Goal: Obtain resource: Obtain resource

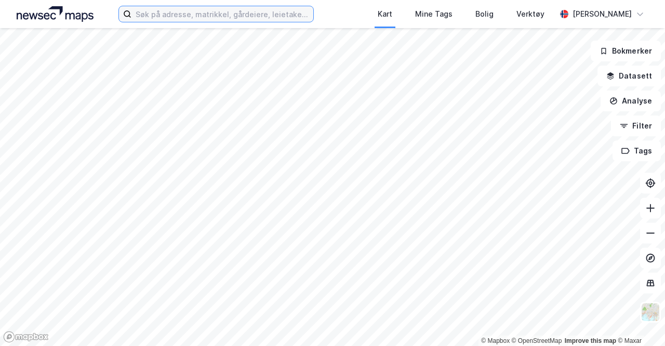
click at [185, 11] on input at bounding box center [222, 14] width 182 height 16
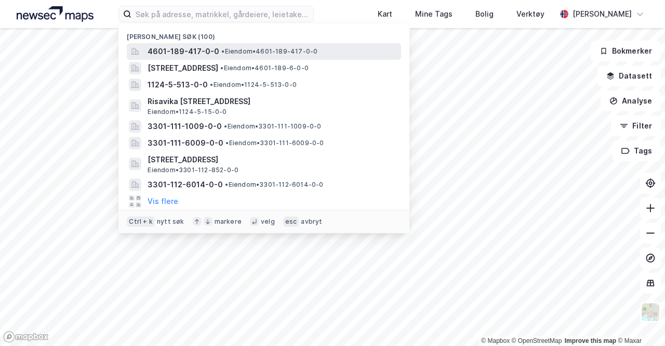
click at [199, 50] on span "4601-189-417-0-0" at bounding box center [184, 51] width 72 height 12
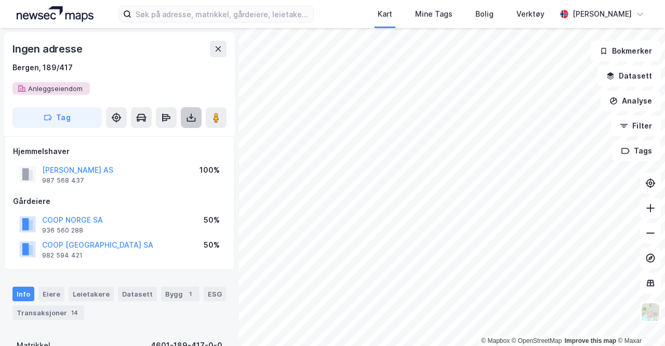
click at [185, 119] on button at bounding box center [191, 117] width 21 height 21
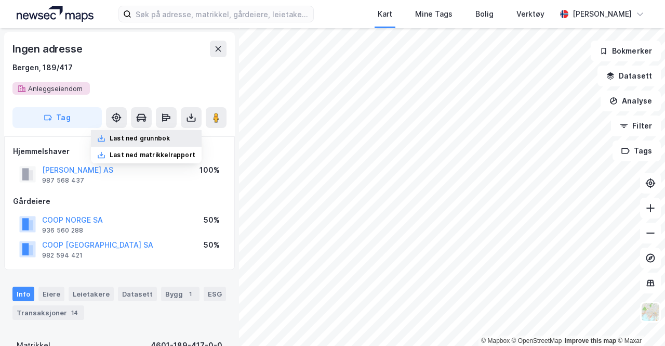
click at [175, 134] on div "Last ned grunnbok" at bounding box center [146, 138] width 111 height 17
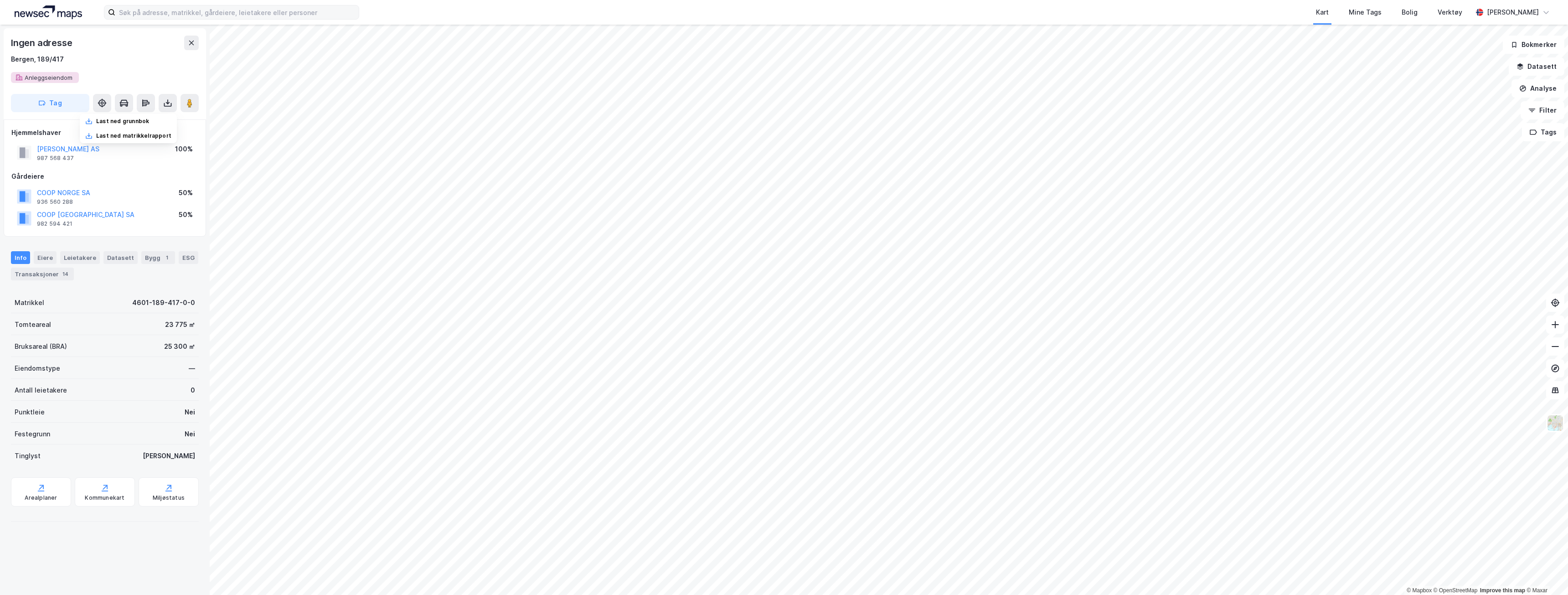
click at [298, 5] on label at bounding box center [231, 12] width 255 height 15
click at [298, 5] on input at bounding box center [236, 12] width 243 height 14
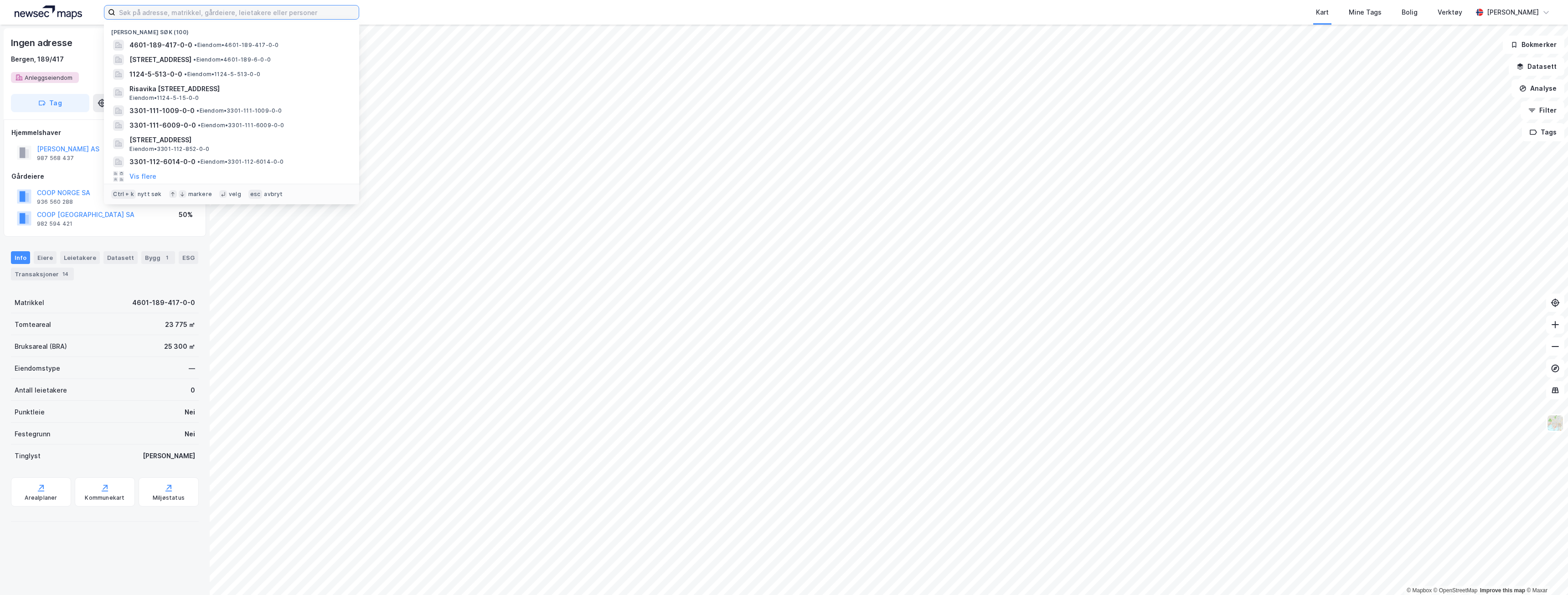
click at [294, 10] on input at bounding box center [236, 12] width 243 height 14
click at [242, 39] on div "4601-189-417-0-0 • Eiendom • 4601-189-417-0-0" at bounding box center [240, 45] width 220 height 11
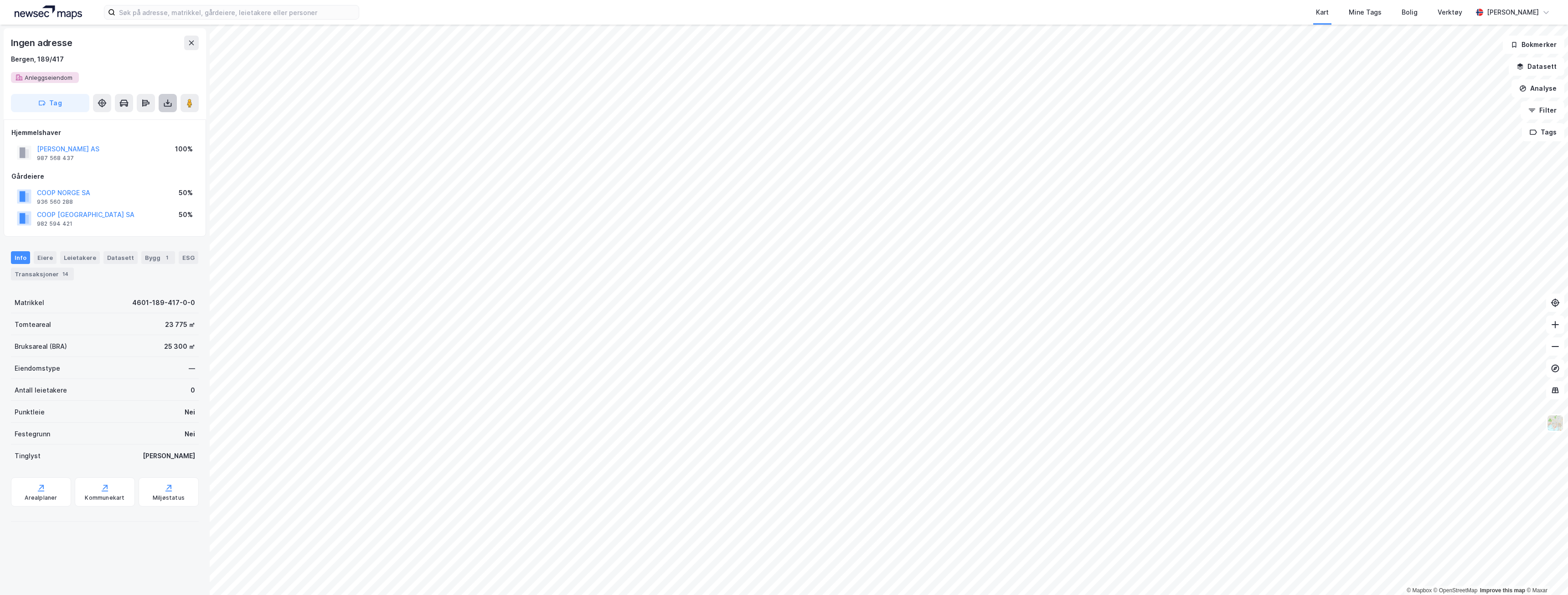
click at [172, 109] on button at bounding box center [168, 103] width 18 height 18
click at [167, 124] on div "Last ned grunnbok" at bounding box center [128, 121] width 97 height 15
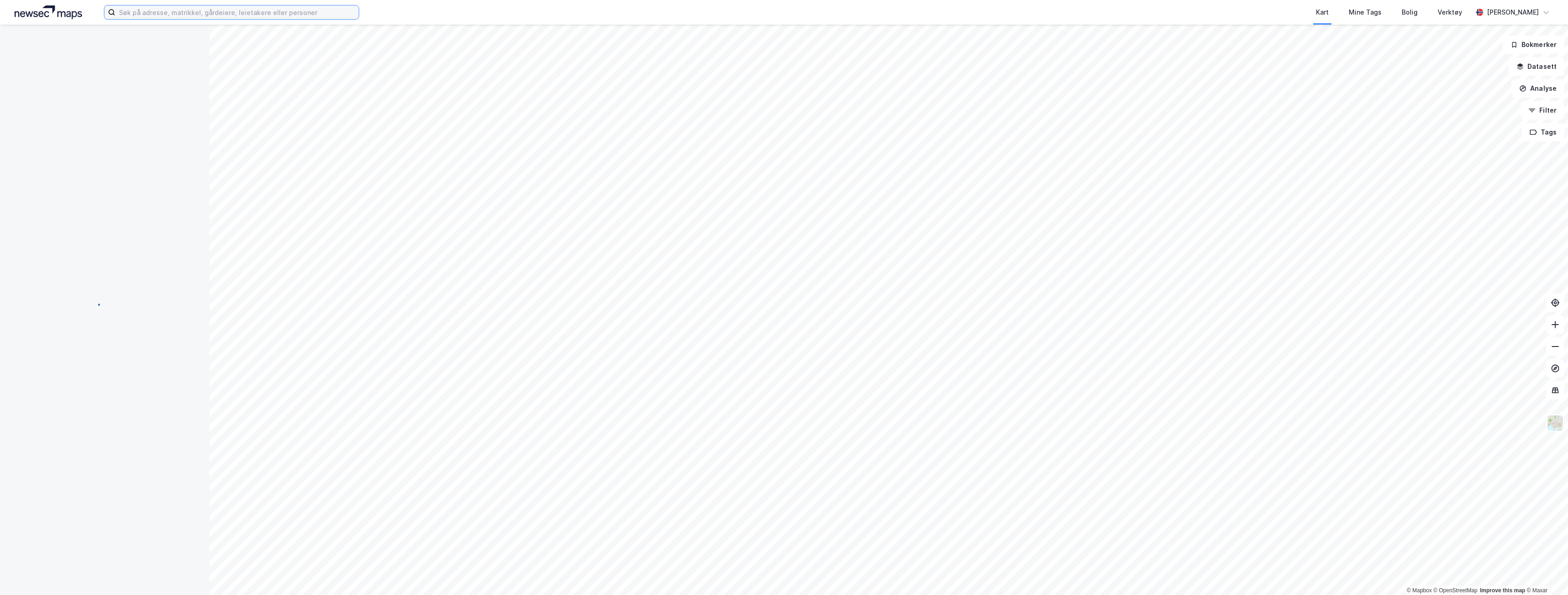
click at [198, 16] on input at bounding box center [236, 12] width 243 height 14
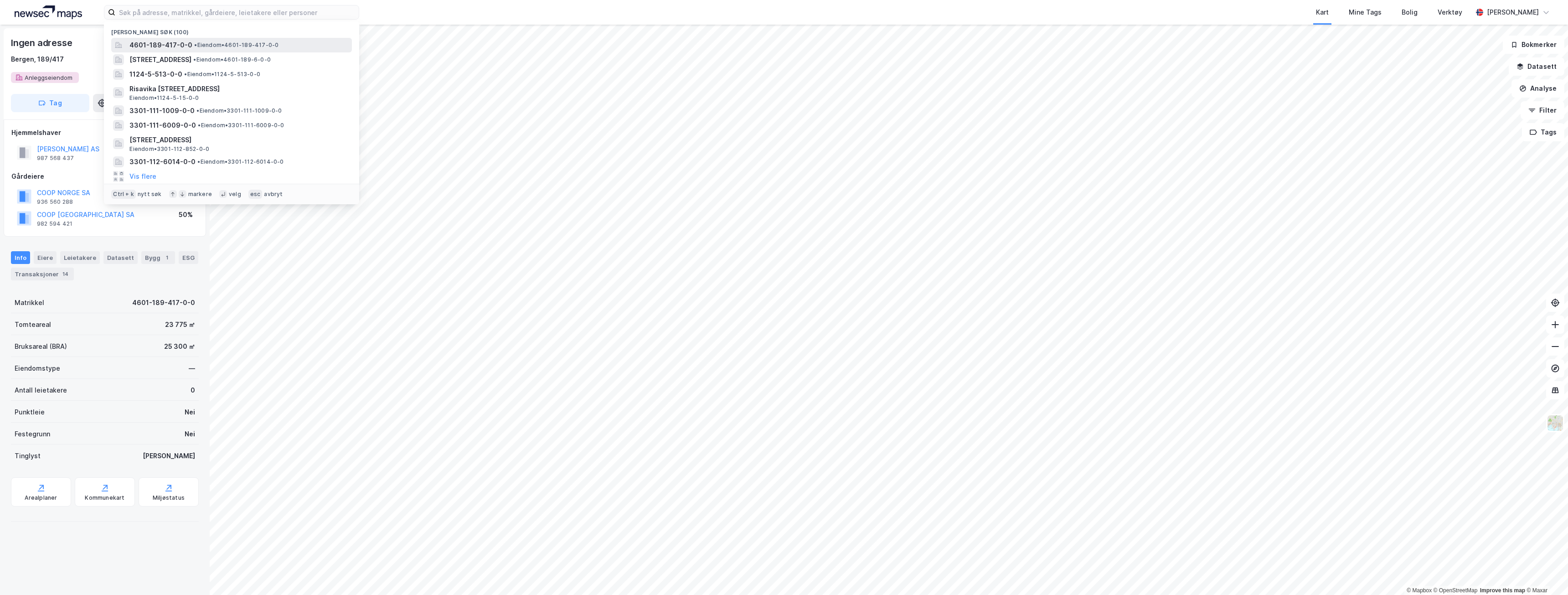
click at [203, 48] on span "• Eiendom • 4601-189-417-0-0" at bounding box center [236, 45] width 84 height 7
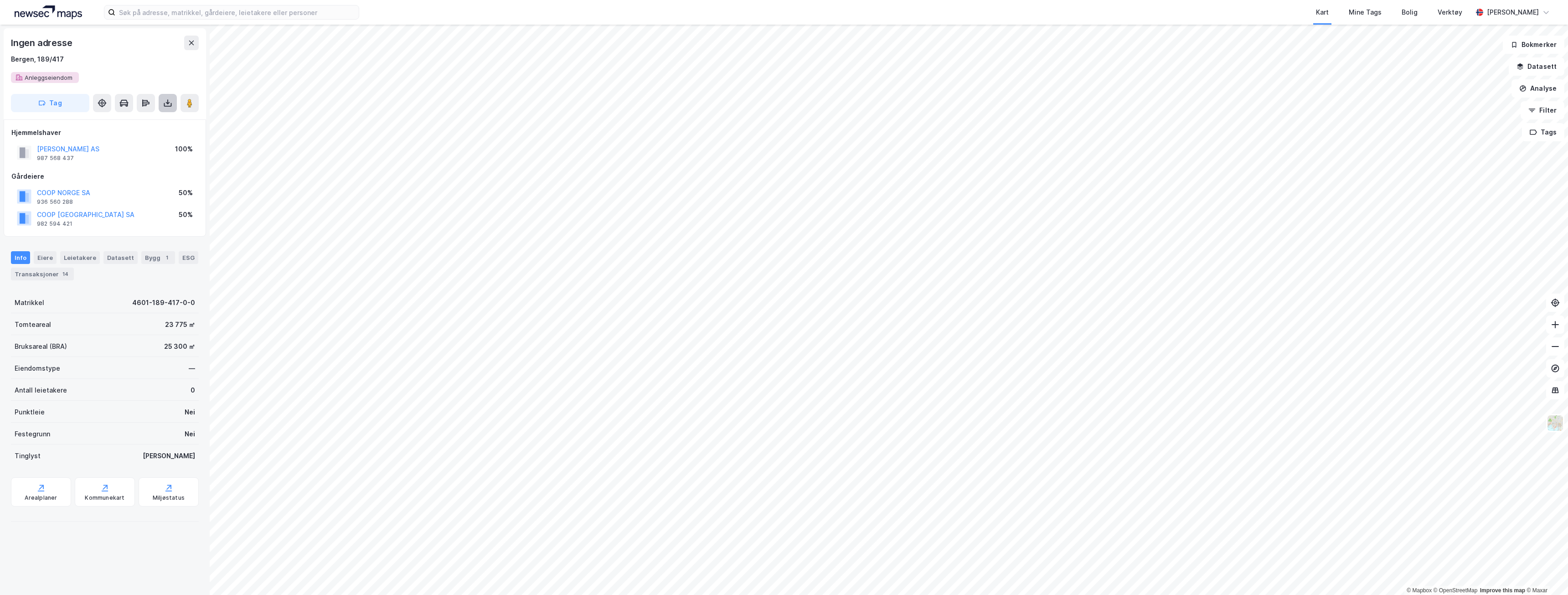
click at [170, 106] on icon at bounding box center [168, 104] width 8 height 4
click at [161, 120] on div "Last ned grunnbok" at bounding box center [128, 121] width 97 height 15
